Goal: Information Seeking & Learning: Check status

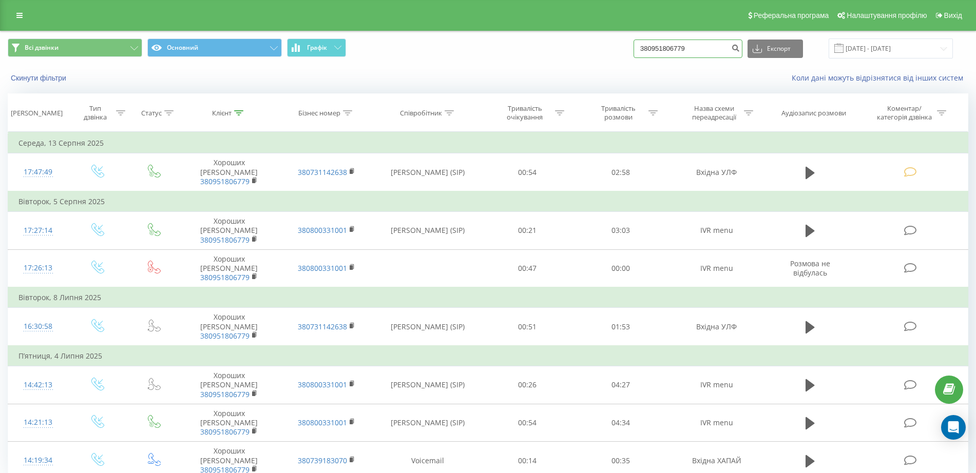
drag, startPoint x: 687, startPoint y: 50, endPoint x: 633, endPoint y: 55, distance: 54.1
click at [633, 55] on div "Всі дзвінки Основний Графік 380951806779 Експорт .csv .xls .xlsx 20.05.2025 - 2…" at bounding box center [488, 48] width 960 height 20
paste input "732029711"
type input "380732029711"
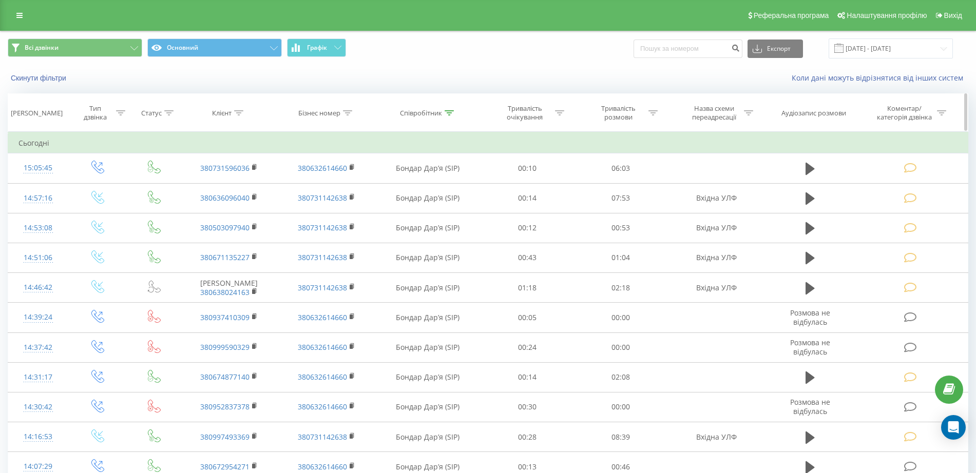
click at [174, 112] on div "Статус" at bounding box center [154, 113] width 52 height 9
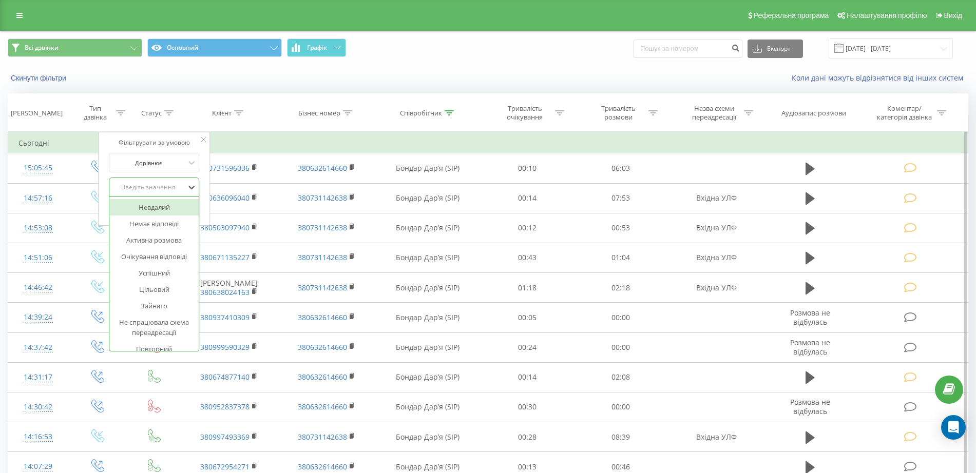
click at [164, 185] on div "Введіть значення" at bounding box center [148, 187] width 73 height 8
click at [158, 272] on div "Успішний" at bounding box center [154, 273] width 89 height 16
click at [165, 209] on span "OK" at bounding box center [176, 208] width 29 height 16
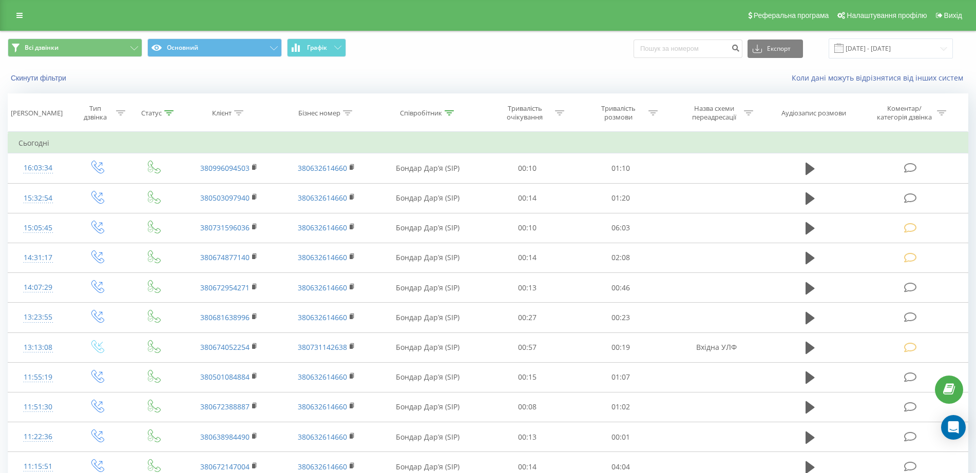
click at [170, 116] on div at bounding box center [168, 113] width 9 height 9
click at [166, 163] on div at bounding box center [148, 163] width 73 height 10
click at [169, 181] on div "Успішний" at bounding box center [148, 187] width 75 height 15
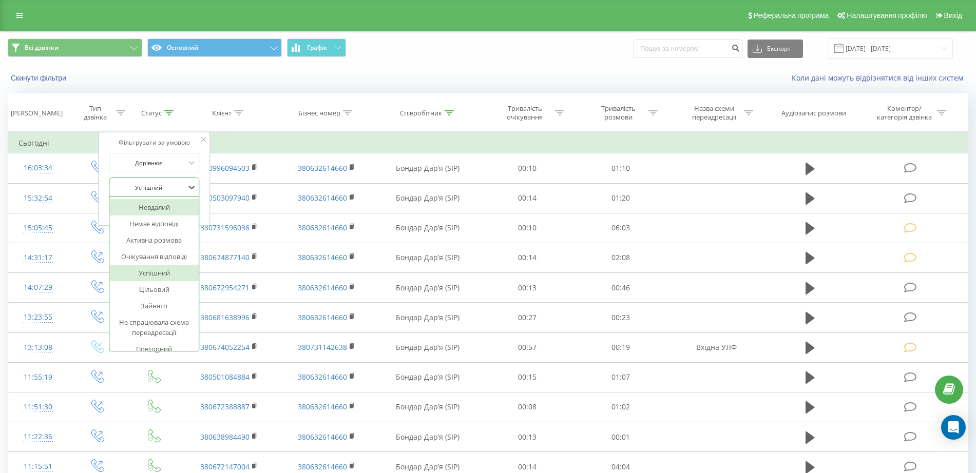
click at [406, 35] on div "Всі дзвінки Основний Графік Експорт .csv .xls .xlsx 20.07.2025 - 20.08.2025" at bounding box center [488, 48] width 974 height 34
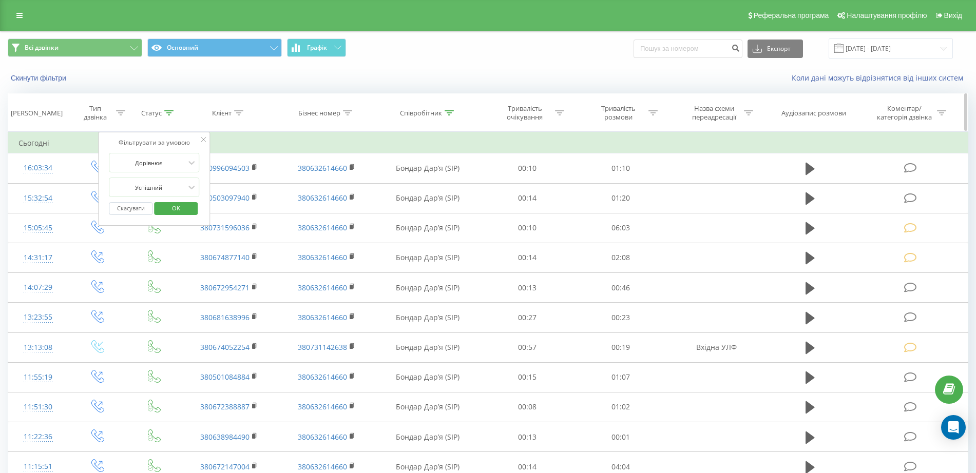
click at [111, 121] on div "Тип дзвінка" at bounding box center [95, 112] width 36 height 17
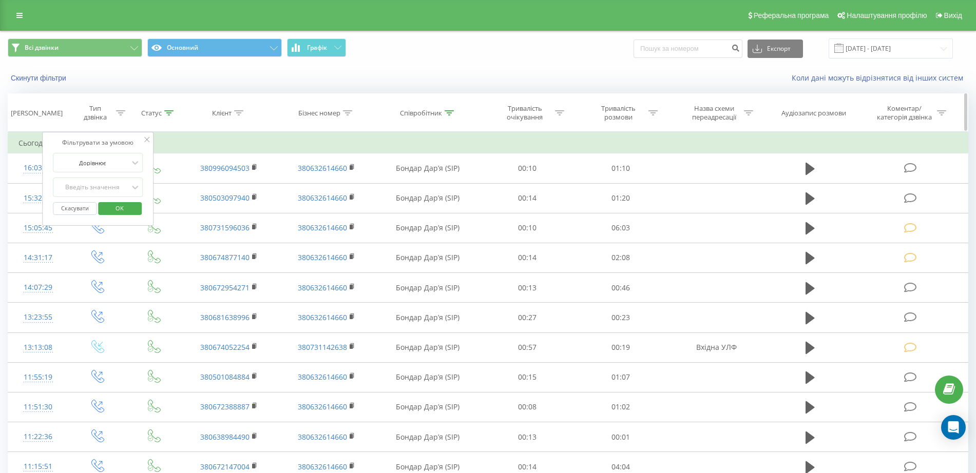
click at [116, 114] on icon at bounding box center [120, 112] width 9 height 5
click at [117, 114] on icon at bounding box center [120, 112] width 9 height 5
click at [102, 190] on div "Введіть значення" at bounding box center [92, 187] width 73 height 8
click at [103, 224] on div "Вихідний" at bounding box center [97, 224] width 89 height 16
drag, startPoint x: 502, startPoint y: 67, endPoint x: 541, endPoint y: 73, distance: 39.4
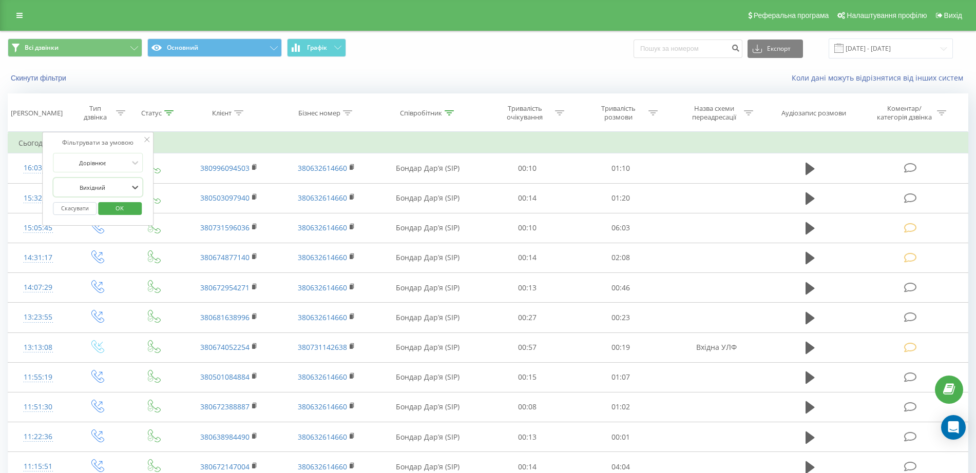
click at [503, 67] on div "Скинути фільтри Коли дані можуть відрізнятися вiд інших систем" at bounding box center [488, 78] width 974 height 25
click at [122, 211] on span "OK" at bounding box center [119, 208] width 29 height 16
click at [945, 44] on input "20.07.2025 - 20.08.2025" at bounding box center [890, 48] width 124 height 20
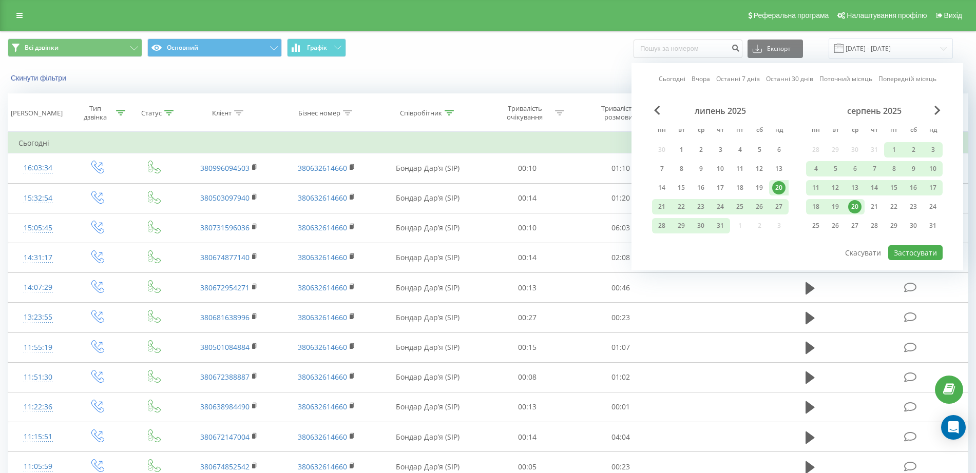
click at [933, 110] on div "серпень 2025" at bounding box center [874, 111] width 137 height 10
click at [840, 205] on div "19" at bounding box center [834, 206] width 13 height 13
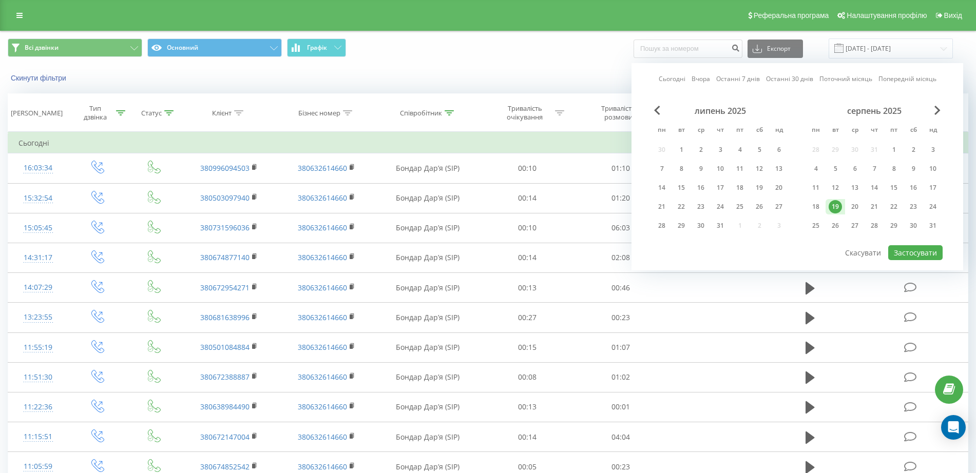
click at [840, 205] on div "19" at bounding box center [834, 206] width 13 height 13
click at [918, 250] on button "Застосувати" at bounding box center [915, 252] width 54 height 15
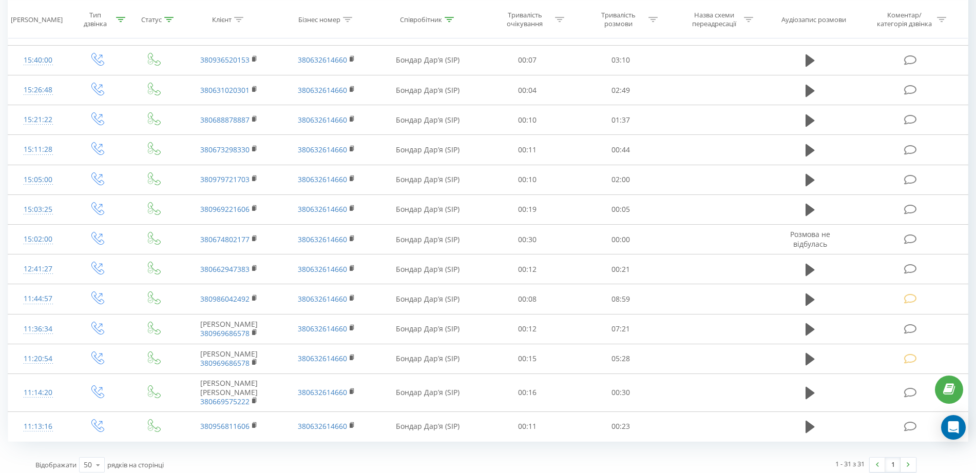
scroll to position [701, 0]
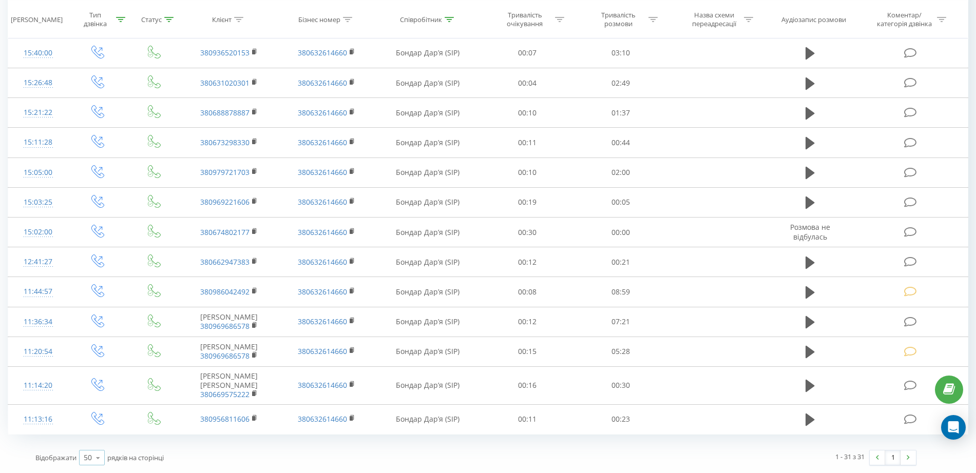
click at [98, 455] on icon at bounding box center [97, 458] width 15 height 20
click at [93, 442] on span "100" at bounding box center [90, 443] width 12 height 10
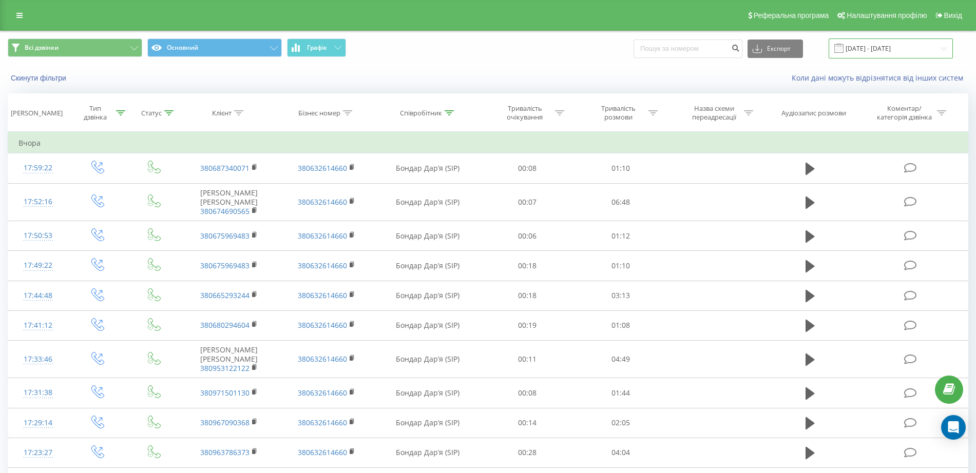
click at [913, 49] on input "19.08.2025 - 19.08.2025" at bounding box center [890, 48] width 124 height 20
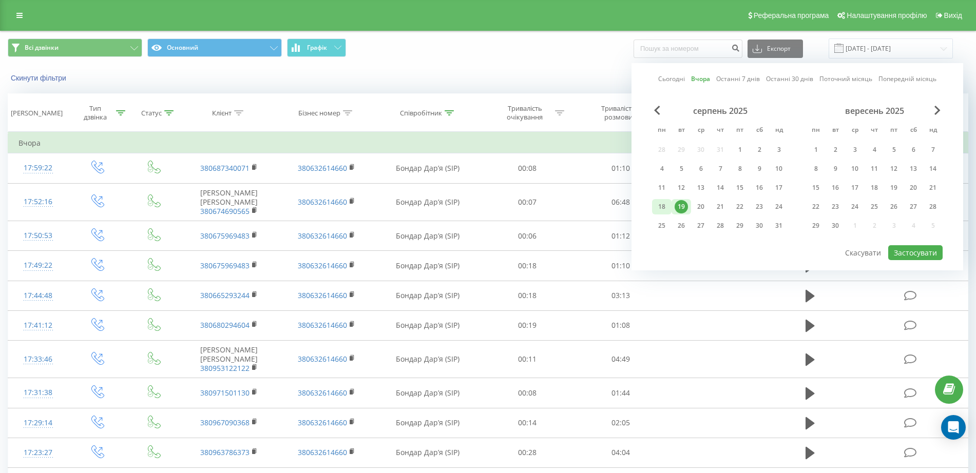
click at [667, 210] on div "18" at bounding box center [661, 206] width 13 height 13
click at [667, 210] on div "18" at bounding box center [662, 206] width 20 height 15
click at [933, 256] on button "Застосувати" at bounding box center [915, 252] width 54 height 15
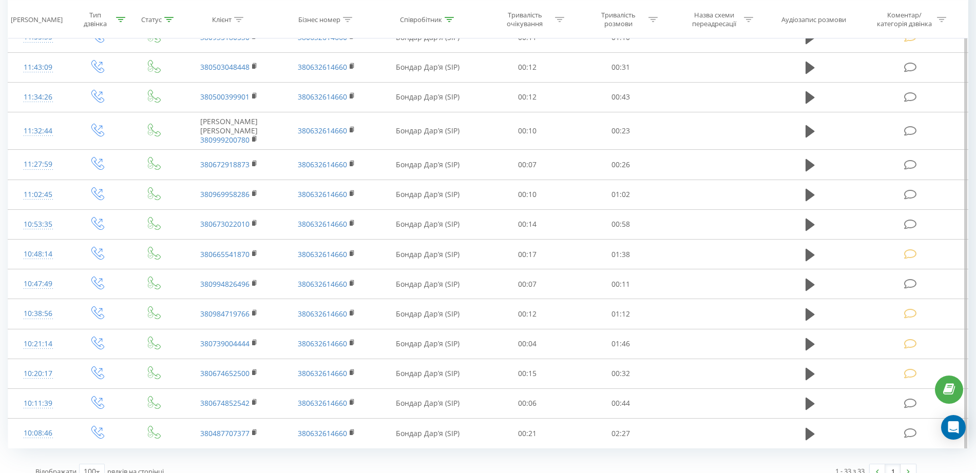
scroll to position [728, 0]
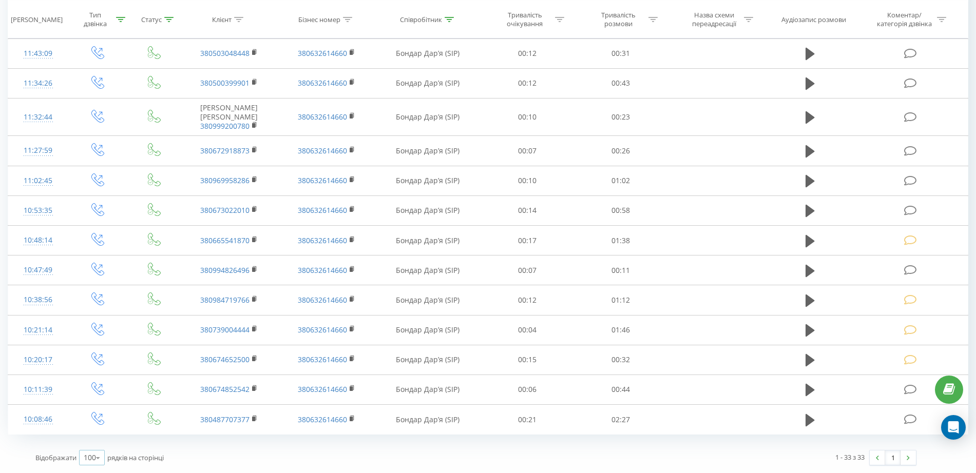
click at [103, 461] on icon at bounding box center [97, 458] width 15 height 20
click at [321, 457] on div "Відображати 100 10 25 50 100 рядків на сторінці" at bounding box center [251, 458] width 447 height 30
click at [93, 459] on icon at bounding box center [97, 458] width 15 height 20
click at [94, 455] on icon at bounding box center [97, 458] width 15 height 20
click at [920, 457] on div "1 - 33 з 33 1" at bounding box center [699, 458] width 447 height 30
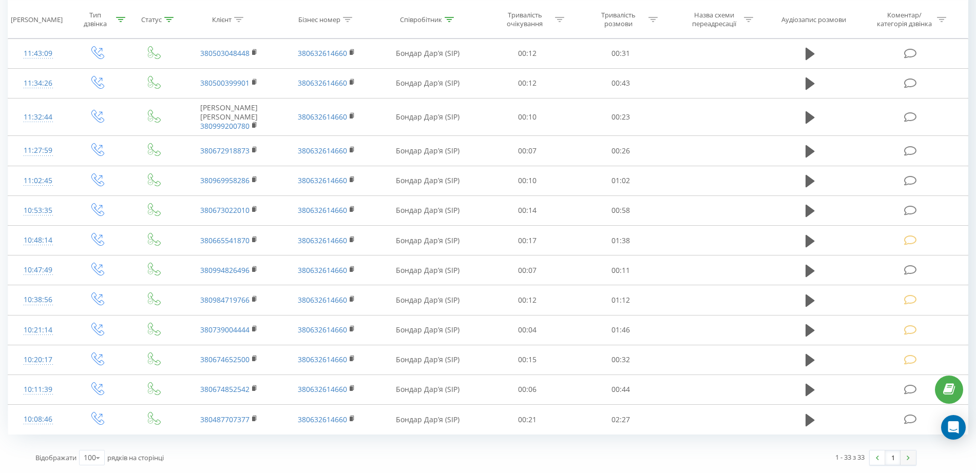
click at [915, 457] on link at bounding box center [907, 458] width 15 height 14
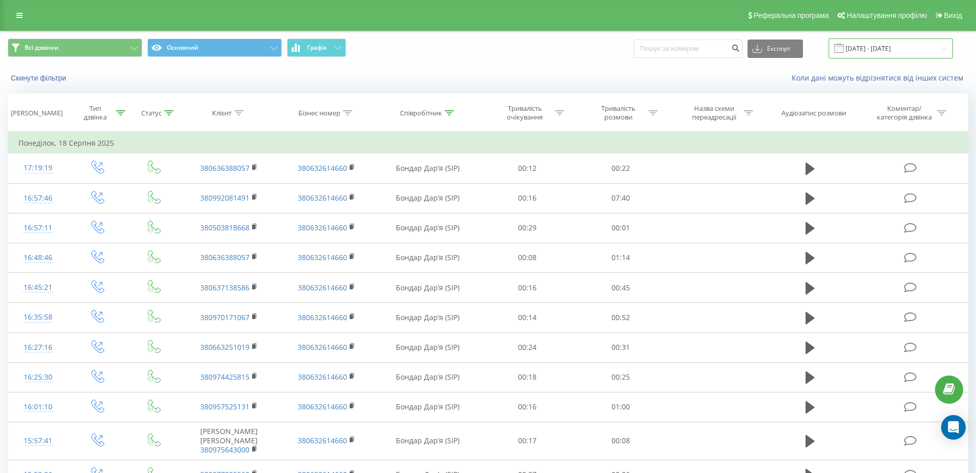
click at [941, 45] on input "18.08.2025 - 18.08.2025" at bounding box center [890, 48] width 124 height 20
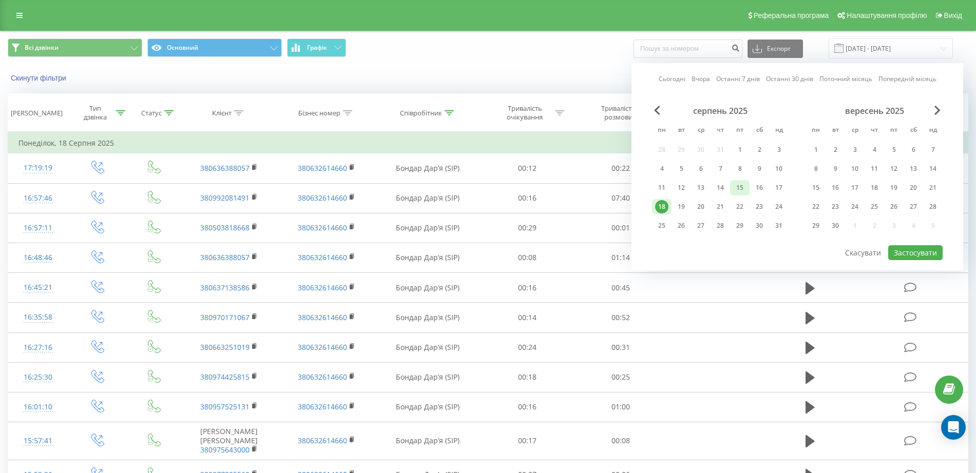
click at [736, 188] on div "15" at bounding box center [739, 187] width 13 height 13
click at [923, 251] on button "Застосувати" at bounding box center [915, 252] width 54 height 15
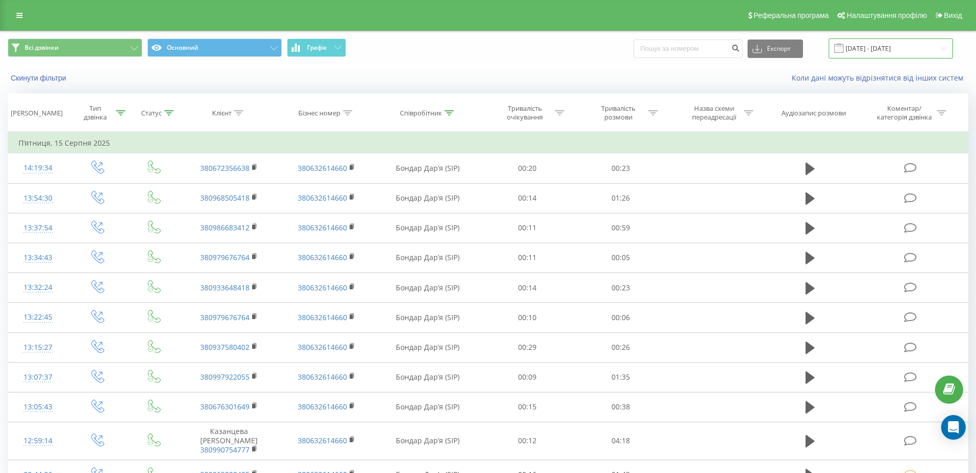
click at [928, 51] on input "15.08.2025 - 15.08.2025" at bounding box center [890, 48] width 124 height 20
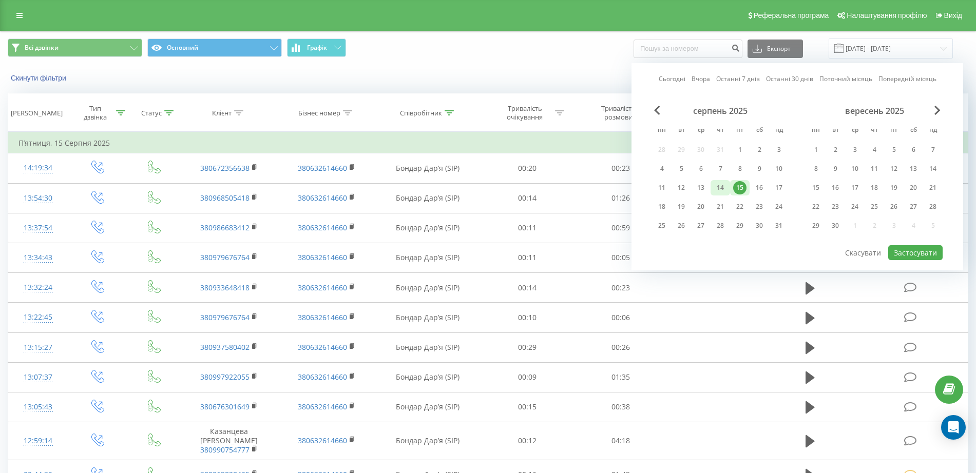
click at [724, 185] on div "14" at bounding box center [719, 187] width 13 height 13
click at [913, 248] on button "Застосувати" at bounding box center [915, 252] width 54 height 15
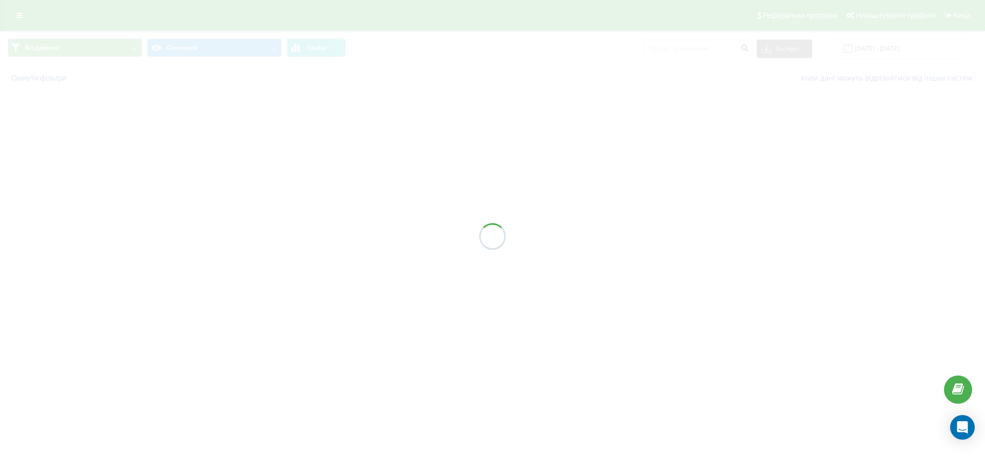
click at [913, 248] on div at bounding box center [492, 236] width 985 height 473
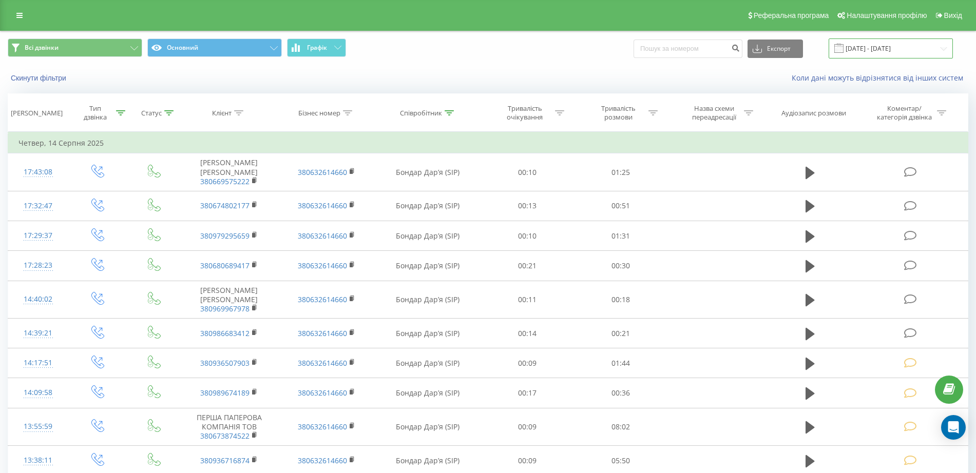
click at [929, 49] on input "14.08.2025 - 14.08.2025" at bounding box center [890, 48] width 124 height 20
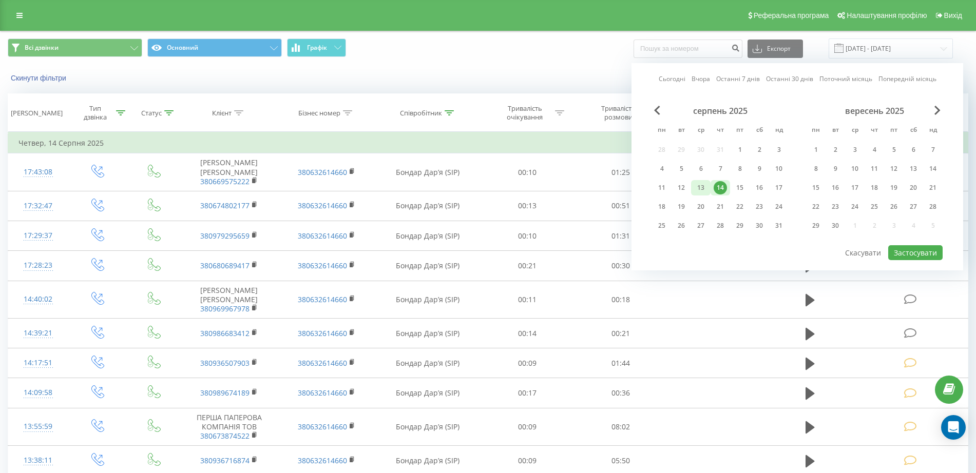
click at [708, 185] on div "13" at bounding box center [701, 187] width 20 height 15
click at [928, 247] on button "Застосувати" at bounding box center [915, 252] width 54 height 15
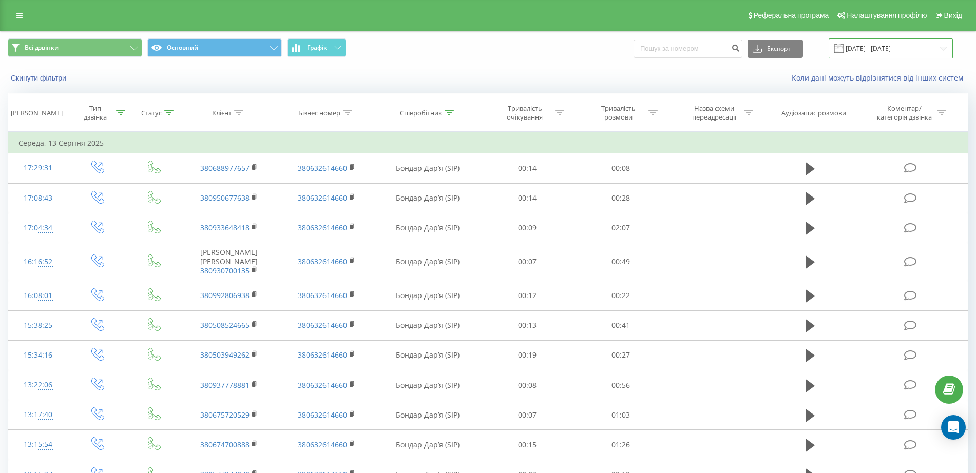
click at [936, 47] on input "13.08.2025 - 13.08.2025" at bounding box center [890, 48] width 124 height 20
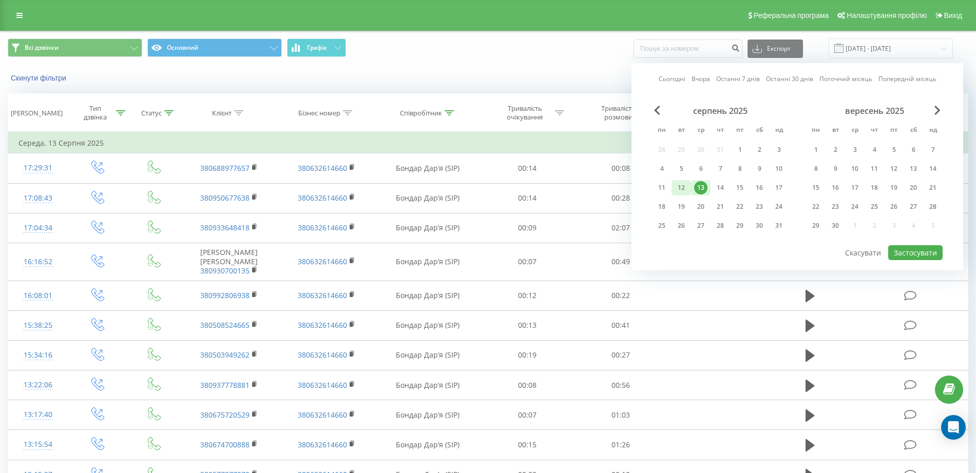
click at [684, 184] on div "12" at bounding box center [680, 187] width 13 height 13
click at [907, 250] on button "Застосувати" at bounding box center [915, 252] width 54 height 15
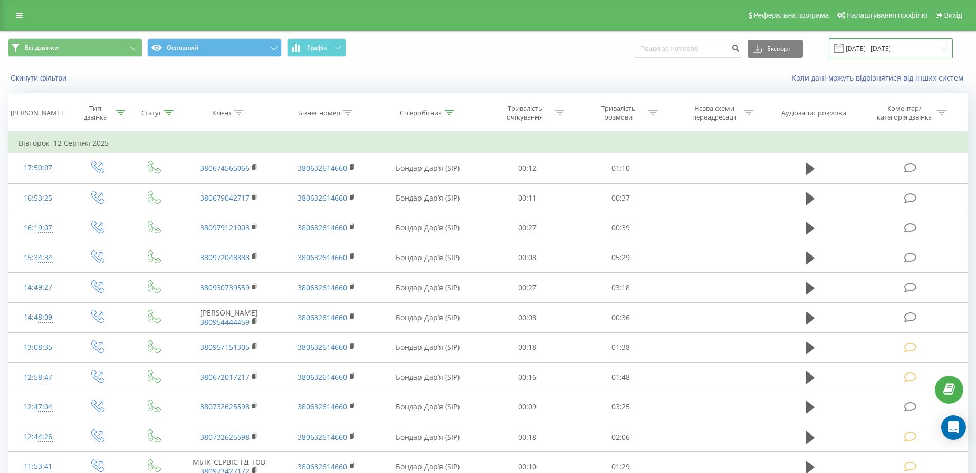
click at [924, 51] on input "12.08.2025 - 12.08.2025" at bounding box center [890, 48] width 124 height 20
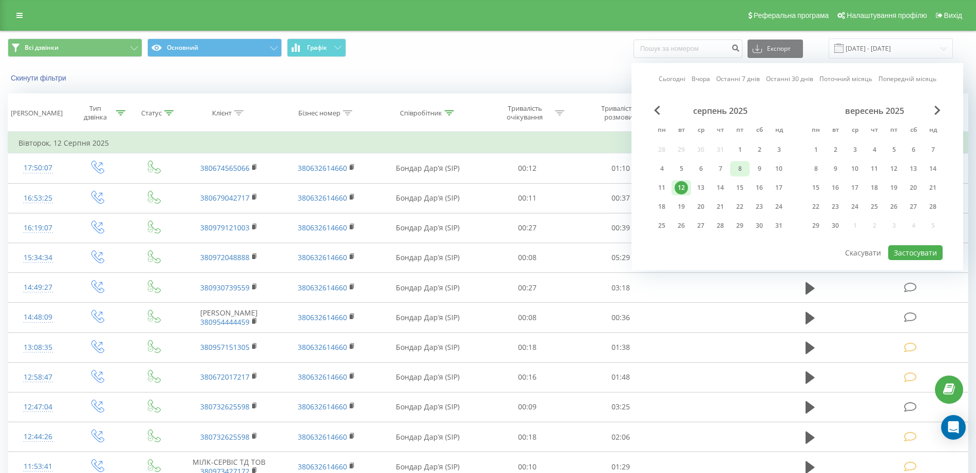
click at [743, 163] on div "8" at bounding box center [739, 168] width 13 height 13
click at [905, 250] on button "Застосувати" at bounding box center [915, 252] width 54 height 15
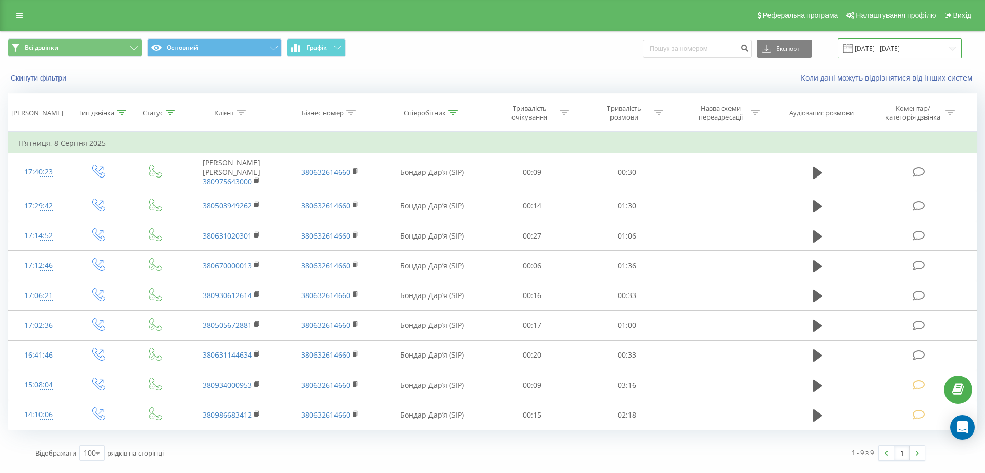
click at [945, 44] on input "08.08.2025 - 08.08.2025" at bounding box center [900, 48] width 124 height 20
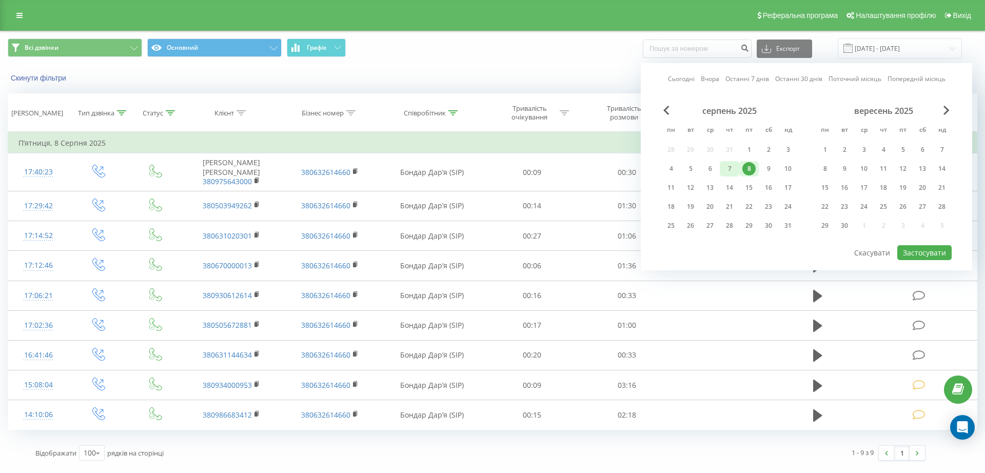
click at [724, 166] on div "7" at bounding box center [729, 168] width 13 height 13
click at [932, 252] on button "Застосувати" at bounding box center [925, 252] width 54 height 15
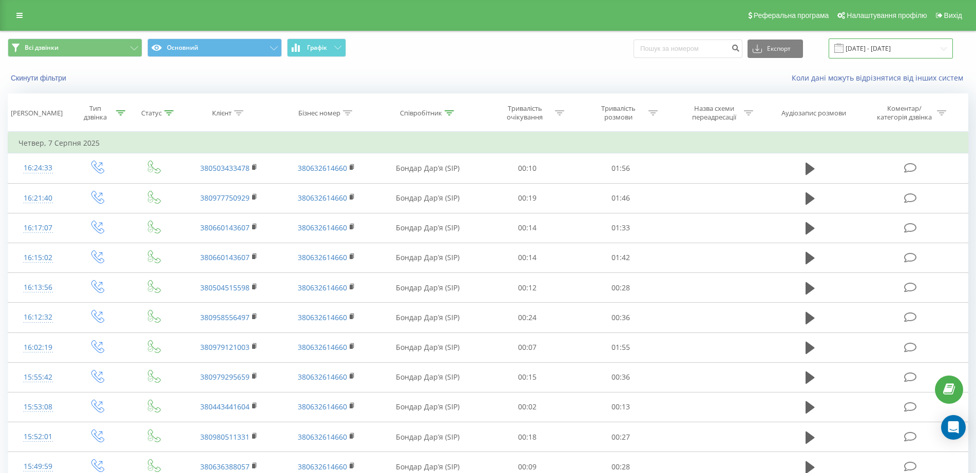
click at [944, 44] on input "07.08.2025 - 07.08.2025" at bounding box center [890, 48] width 124 height 20
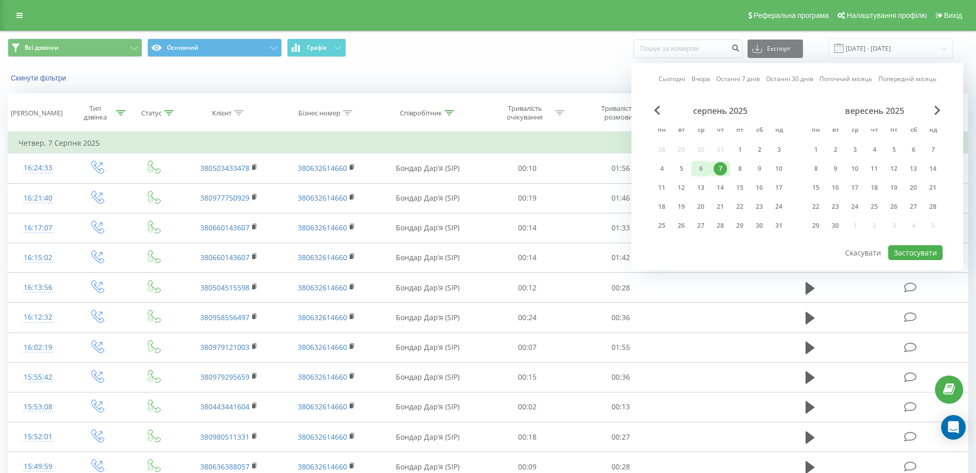
click at [694, 166] on div "6" at bounding box center [700, 168] width 13 height 13
click at [924, 247] on button "Застосувати" at bounding box center [915, 252] width 54 height 15
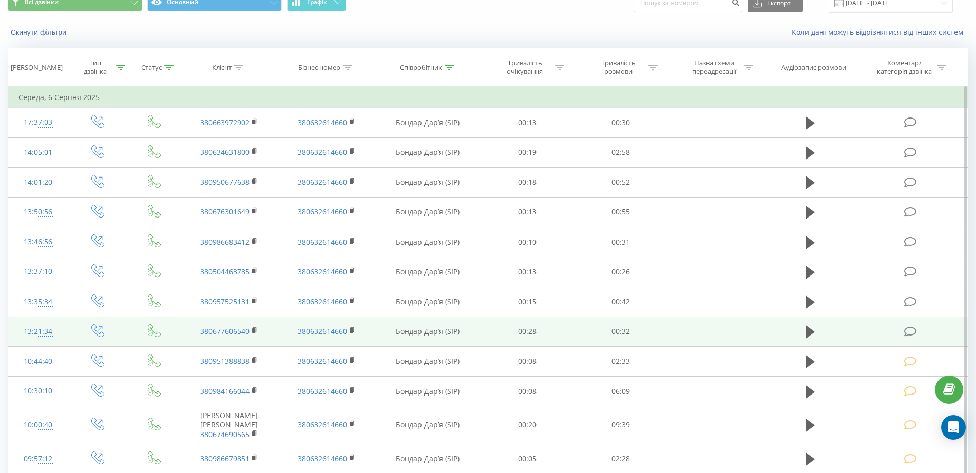
scroll to position [43, 0]
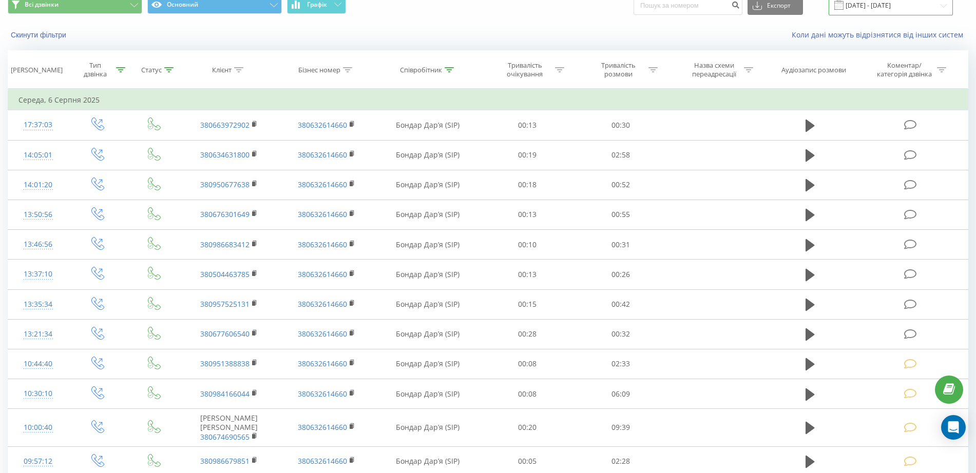
click at [925, 6] on input "06.08.2025 - 06.08.2025" at bounding box center [890, 5] width 124 height 20
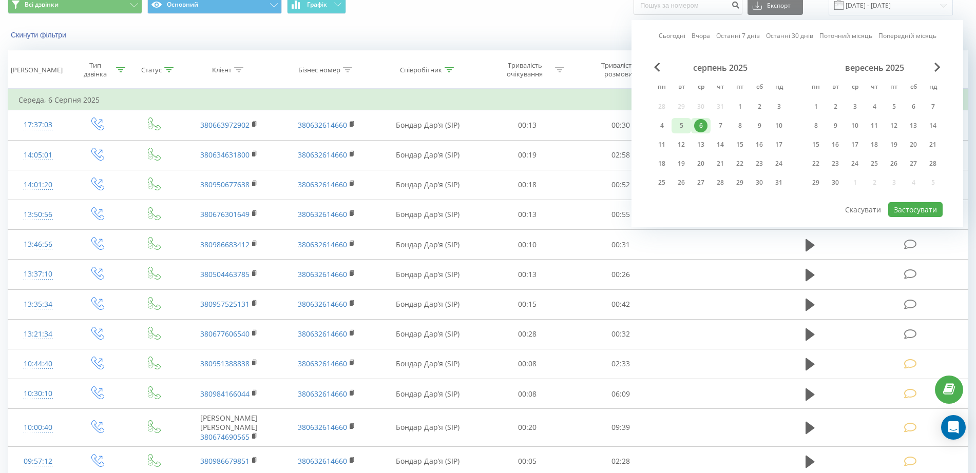
click at [678, 124] on div "5" at bounding box center [680, 125] width 13 height 13
click at [926, 210] on button "Застосувати" at bounding box center [915, 209] width 54 height 15
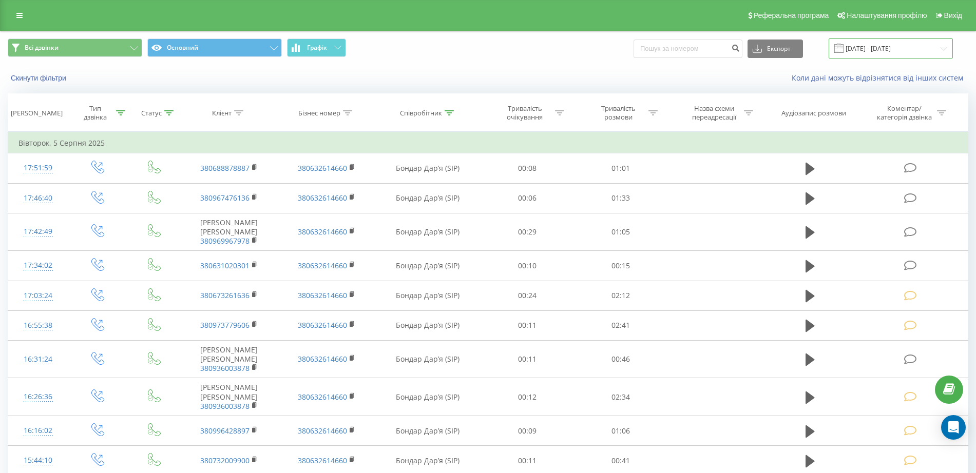
click at [925, 48] on input "05.08.2025 - 05.08.2025" at bounding box center [890, 48] width 124 height 20
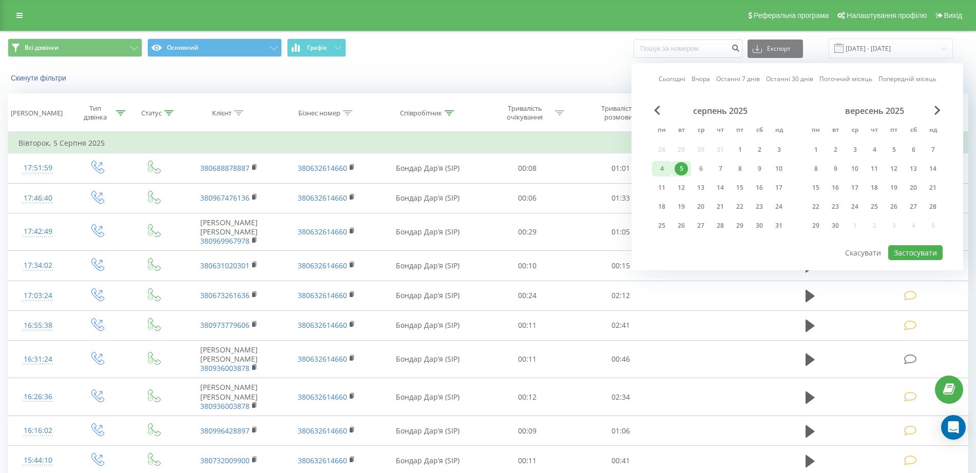
click at [657, 167] on div "4" at bounding box center [661, 168] width 13 height 13
click at [658, 167] on div "4" at bounding box center [661, 168] width 13 height 13
click at [925, 252] on button "Застосувати" at bounding box center [915, 252] width 54 height 15
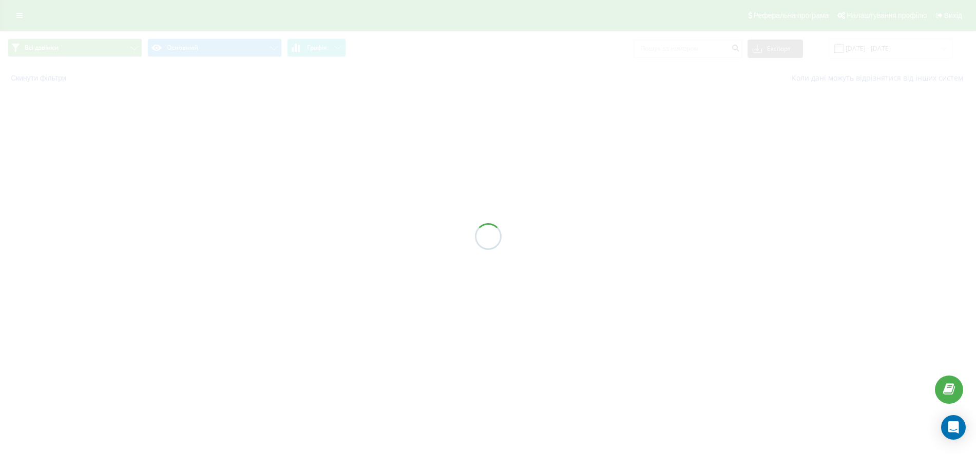
type input "04.08.2025 - 04.08.2025"
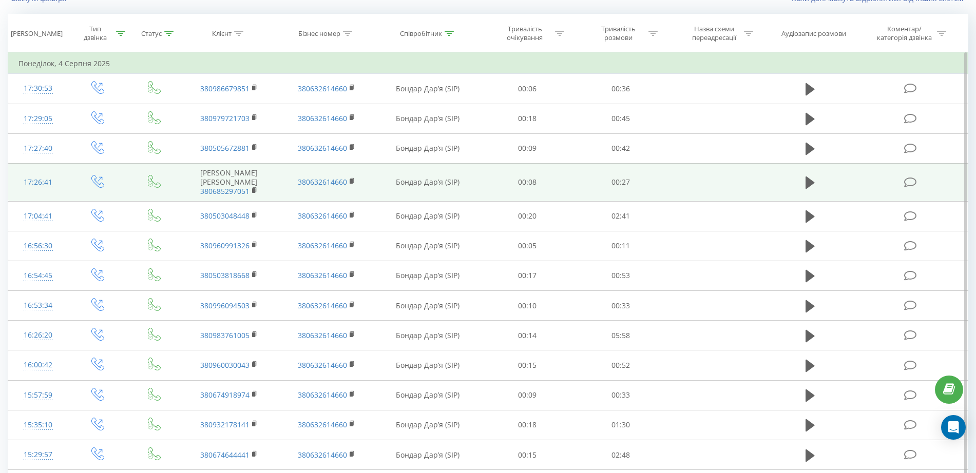
scroll to position [74, 0]
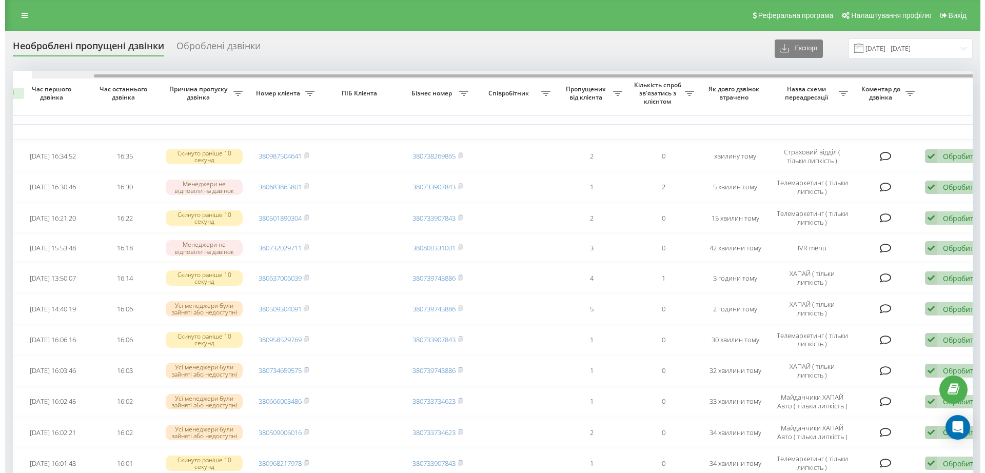
scroll to position [0, 66]
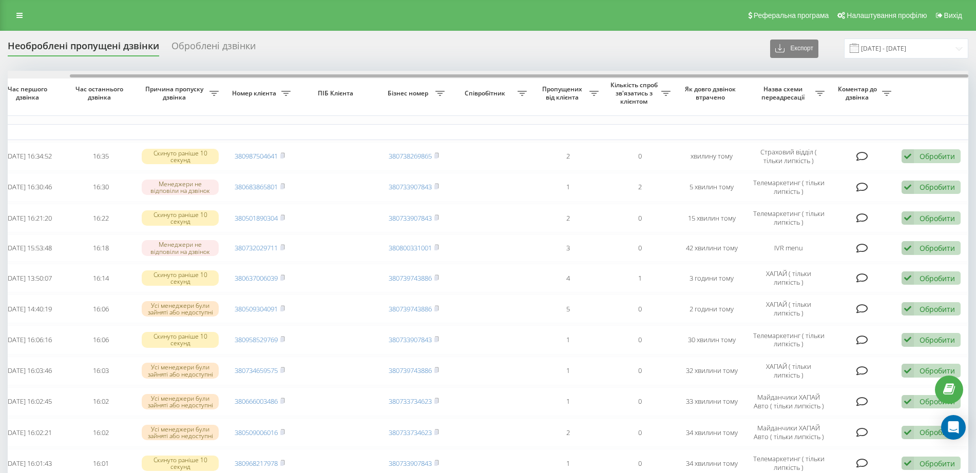
drag, startPoint x: 443, startPoint y: 76, endPoint x: 606, endPoint y: 72, distance: 163.2
click at [605, 72] on div at bounding box center [488, 75] width 960 height 8
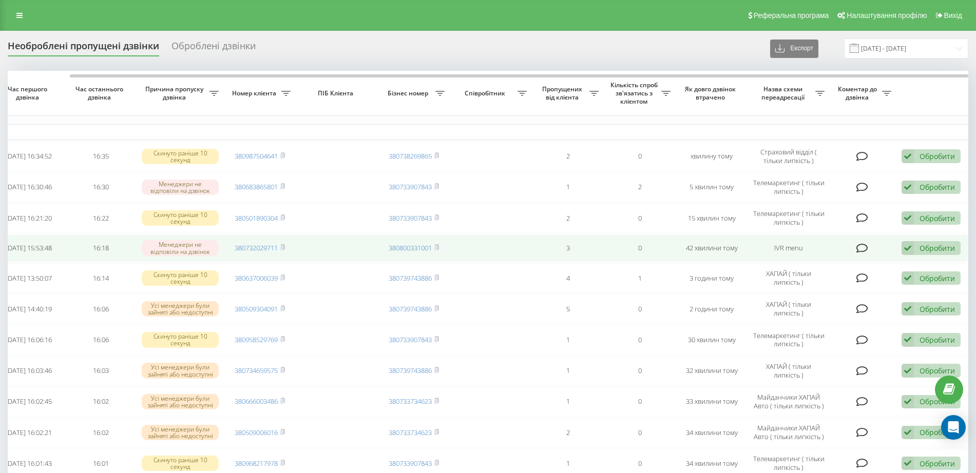
click at [920, 243] on div "Обробити Не вдалося зв'язатися Зв'язався з клієнтом за допомогою іншого каналу …" at bounding box center [930, 248] width 59 height 14
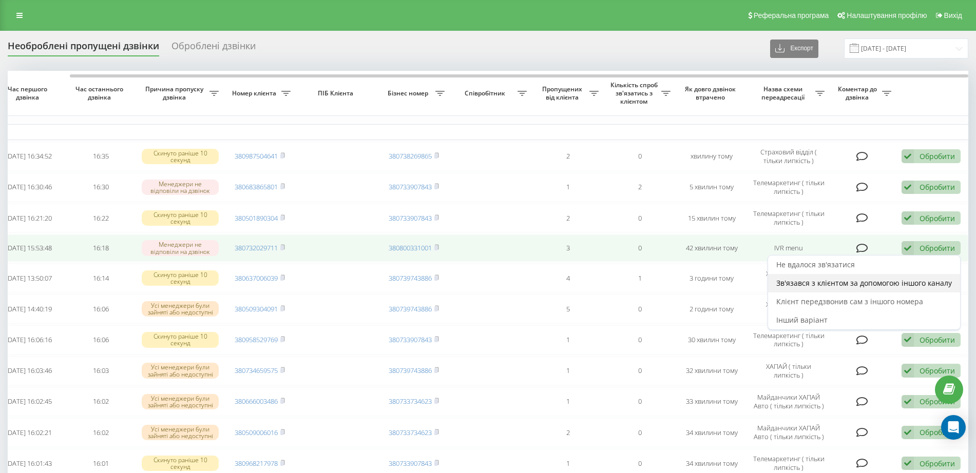
click at [830, 279] on span "Зв'язався з клієнтом за допомогою іншого каналу" at bounding box center [864, 283] width 176 height 10
